Goal: Communication & Community: Answer question/provide support

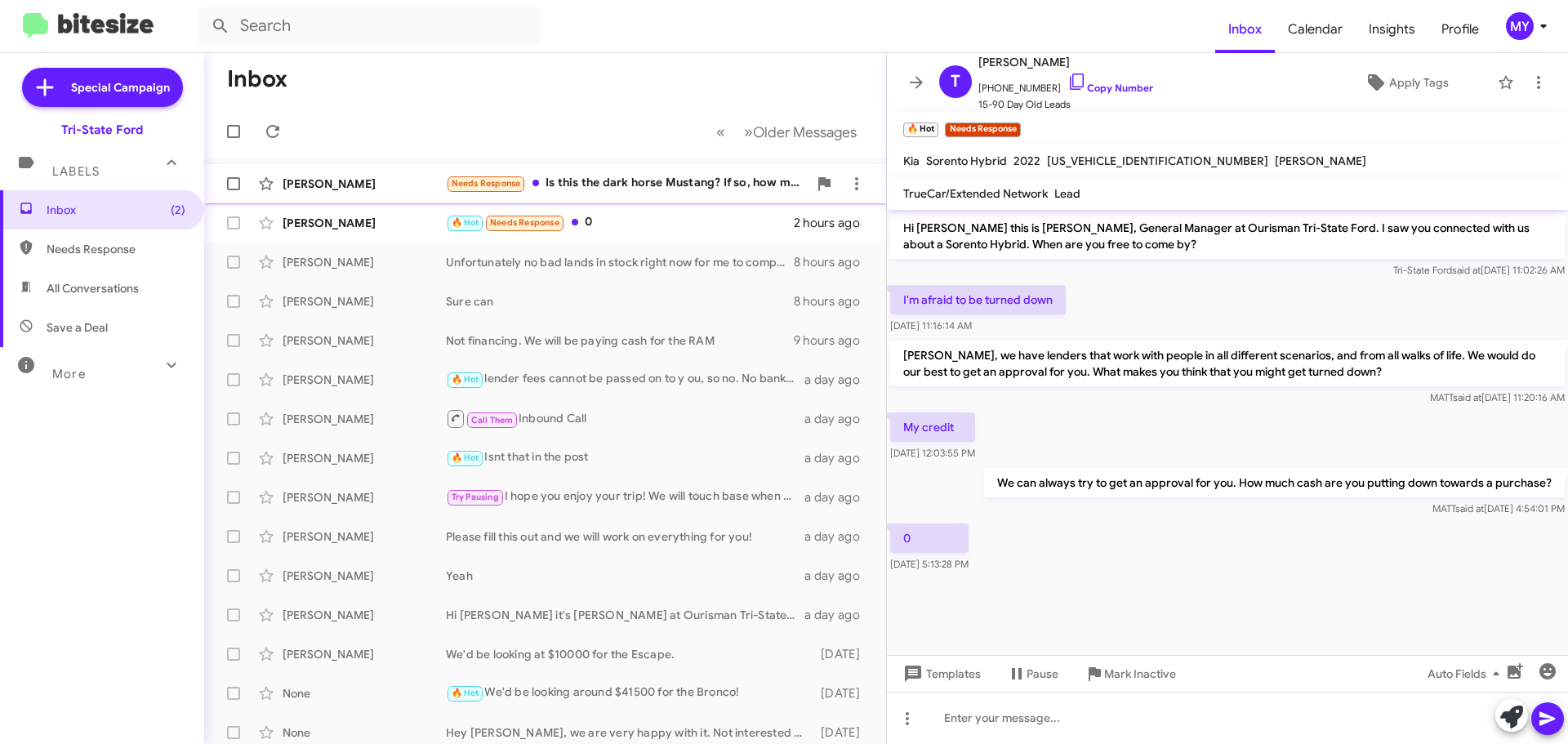
click at [628, 187] on div "Needs Response Is this the dark horse Mustang? If so, how much are you asking? …" at bounding box center [626, 183] width 362 height 19
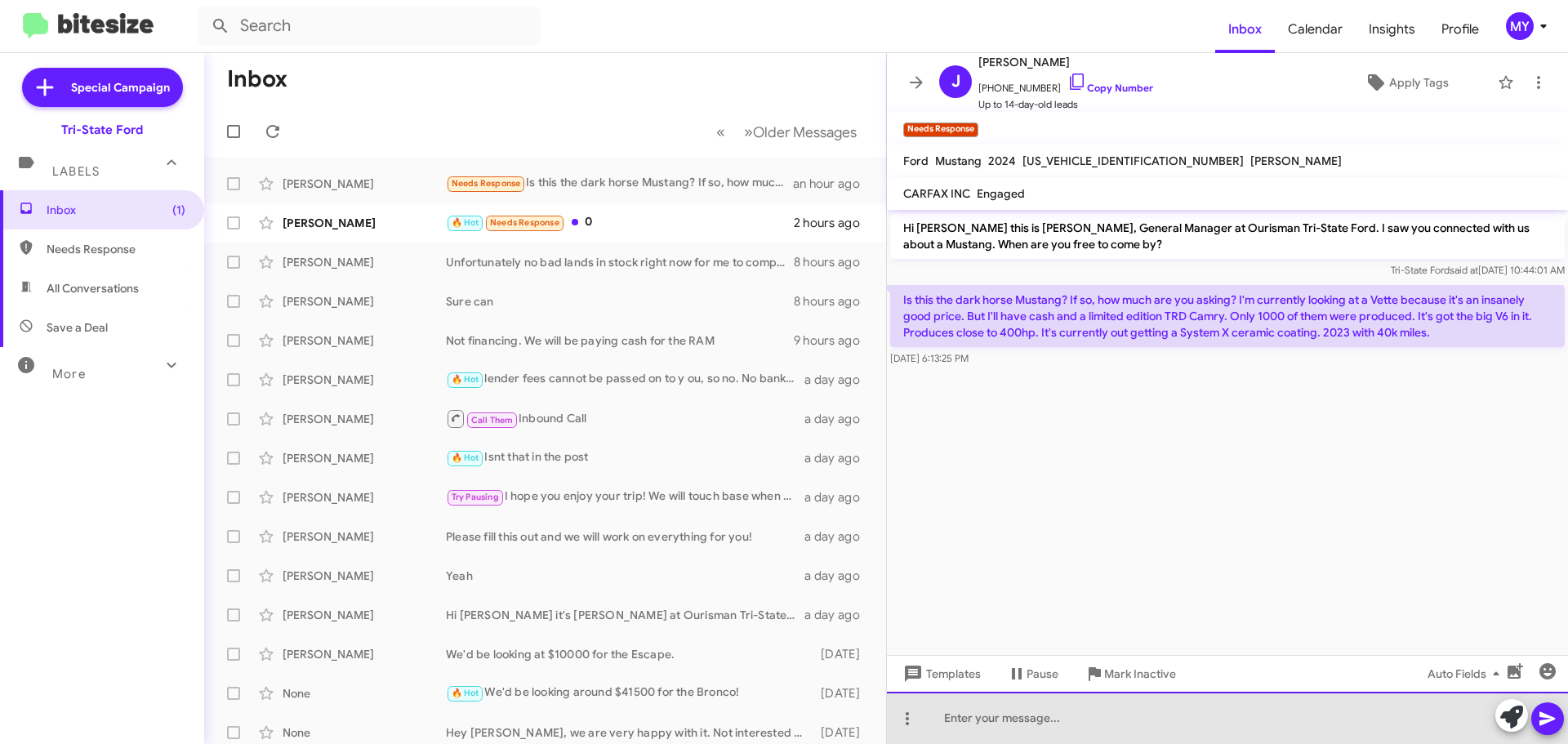
click at [1043, 715] on div at bounding box center [1227, 717] width 681 height 52
click at [1072, 717] on div "It is the Dark Horse." at bounding box center [1227, 717] width 681 height 52
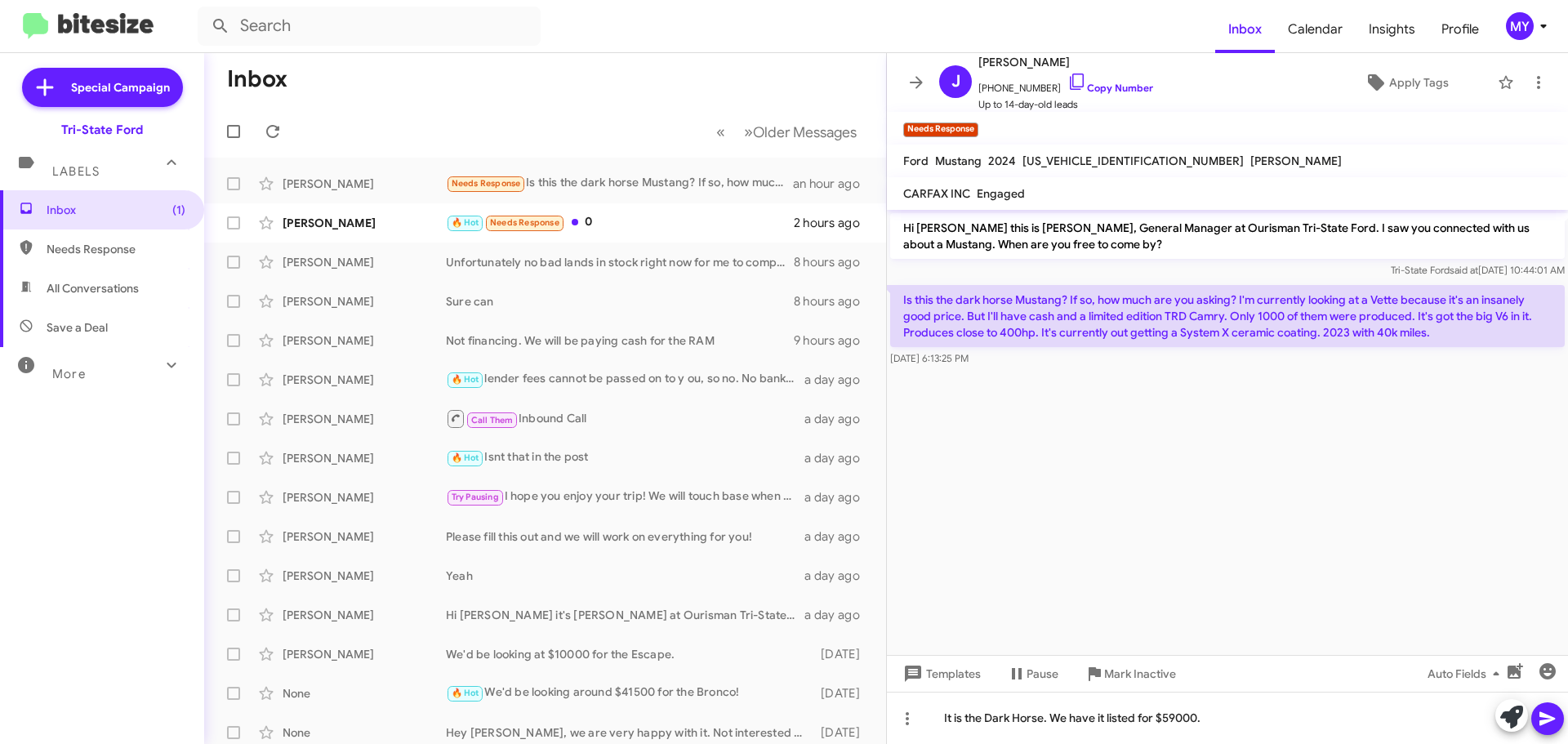
click at [1546, 724] on icon at bounding box center [1548, 718] width 20 height 20
